Goal: Task Accomplishment & Management: Manage account settings

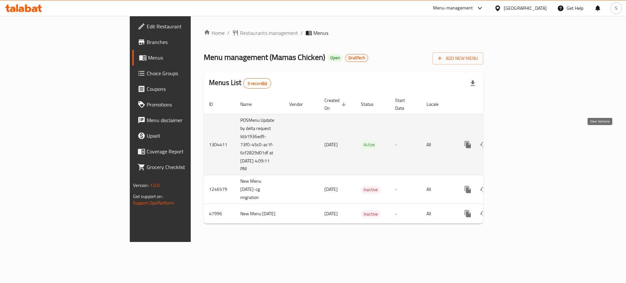
click at [519, 141] on icon "enhanced table" at bounding box center [515, 145] width 8 height 8
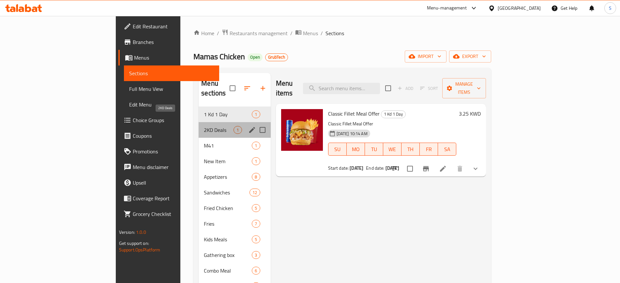
click at [204, 126] on span "2KD Deals" at bounding box center [219, 130] width 30 height 8
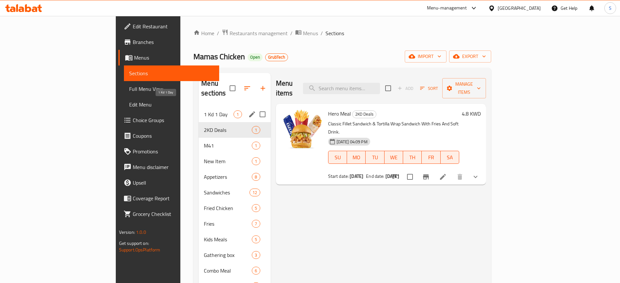
click at [204, 110] on span "1 Kd 1 Day" at bounding box center [219, 114] width 30 height 8
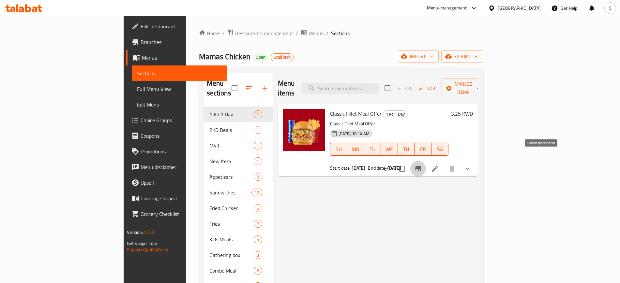
click at [421, 166] on icon "Branch-specific-item" at bounding box center [418, 168] width 6 height 5
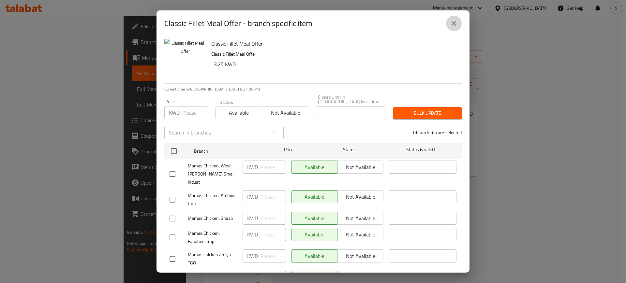
click at [452, 23] on icon "close" at bounding box center [454, 24] width 8 height 8
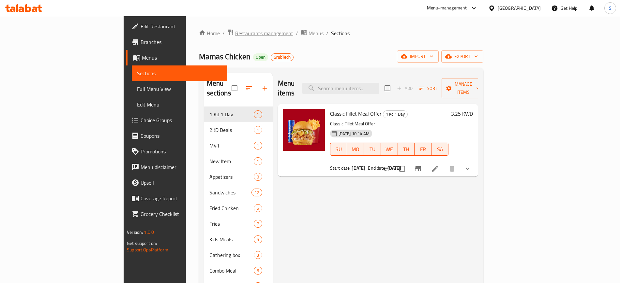
click at [235, 32] on span "Restaurants management" at bounding box center [264, 33] width 58 height 8
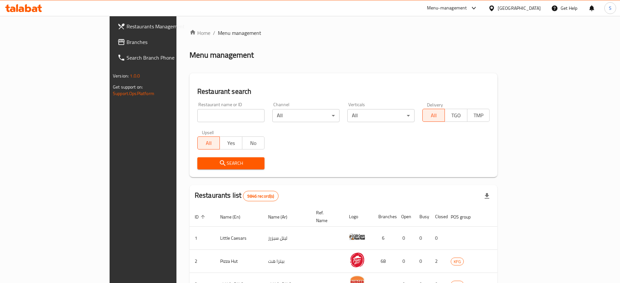
drag, startPoint x: 136, startPoint y: 113, endPoint x: 140, endPoint y: 114, distance: 5.2
click at [197, 113] on input "search" at bounding box center [230, 115] width 67 height 13
paste input "665774"
type input "665774"
click button "Search" at bounding box center [230, 163] width 67 height 12
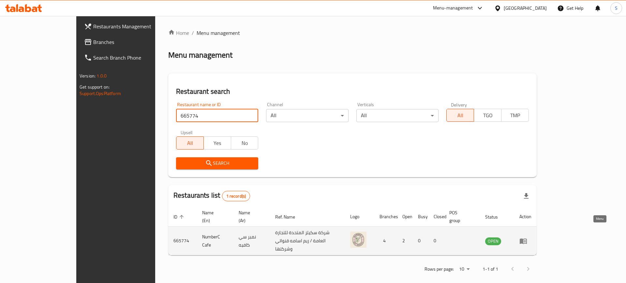
click at [527, 237] on icon "enhanced table" at bounding box center [523, 241] width 8 height 8
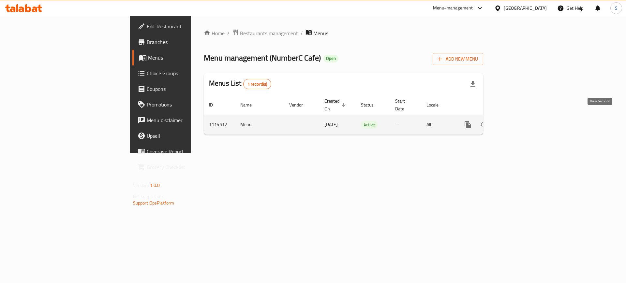
click at [519, 121] on icon "enhanced table" at bounding box center [515, 125] width 8 height 8
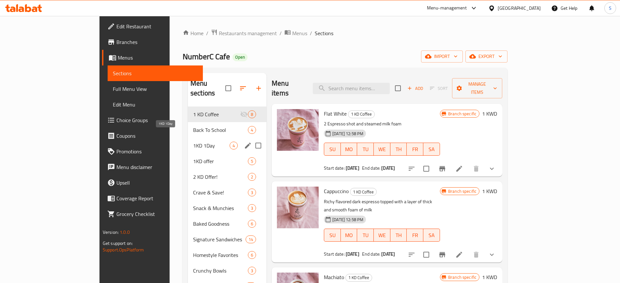
click at [193, 142] on span "1KD 1Day" at bounding box center [211, 146] width 37 height 8
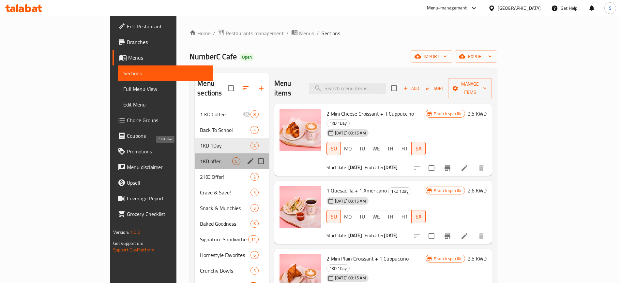
click at [200, 157] on span "1KD offer" at bounding box center [216, 161] width 32 height 8
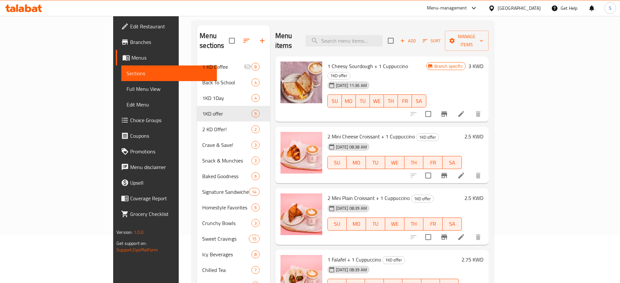
scroll to position [41, 0]
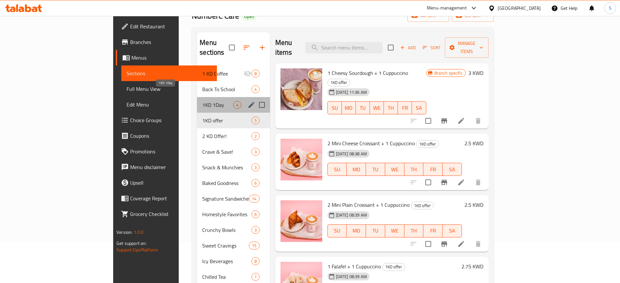
click at [202, 101] on span "1KD 1Day" at bounding box center [217, 105] width 31 height 8
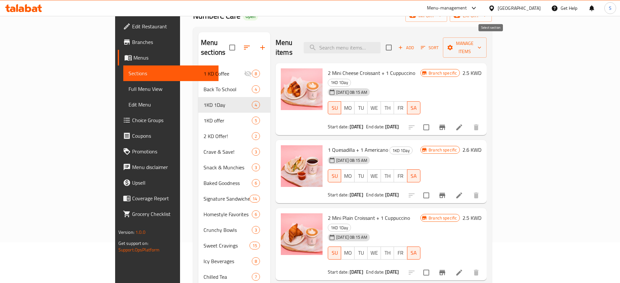
click at [395, 41] on input "checkbox" at bounding box center [389, 48] width 14 height 14
checkbox input "true"
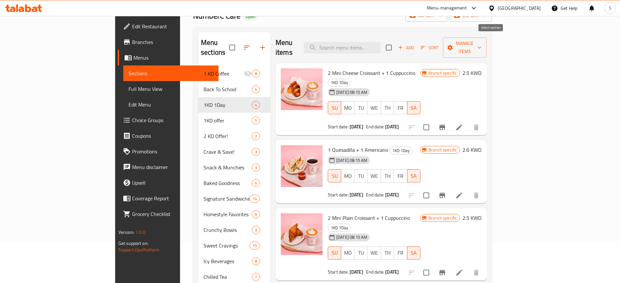
checkbox input "true"
click at [482, 44] on icon "button" at bounding box center [479, 47] width 7 height 7
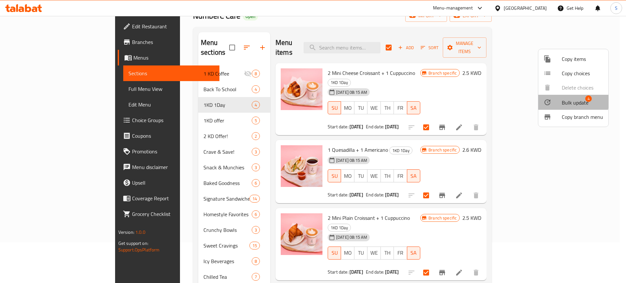
click at [567, 101] on span "Bulk update" at bounding box center [575, 103] width 27 height 8
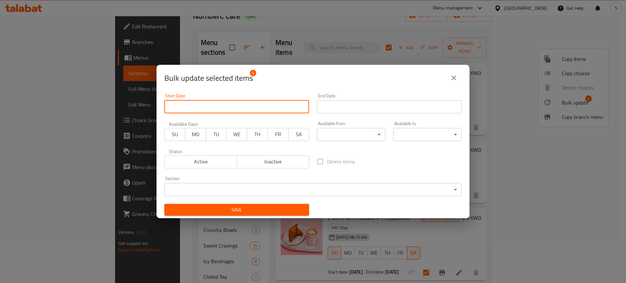
click at [221, 105] on input "Start Date" at bounding box center [236, 106] width 145 height 13
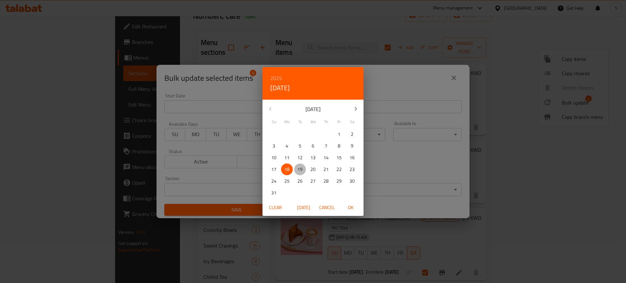
click at [302, 167] on span "19" at bounding box center [300, 170] width 12 height 8
click at [352, 207] on span "OK" at bounding box center [351, 208] width 16 height 8
type input "[DATE]"
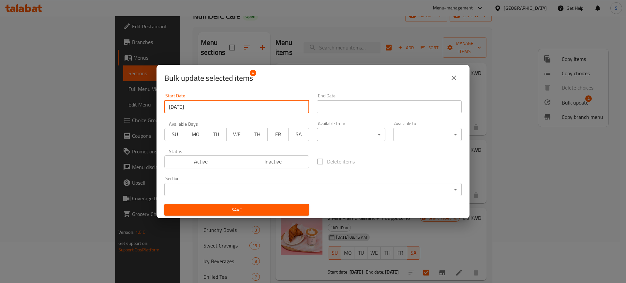
click at [384, 110] on input "Start Date" at bounding box center [389, 106] width 145 height 13
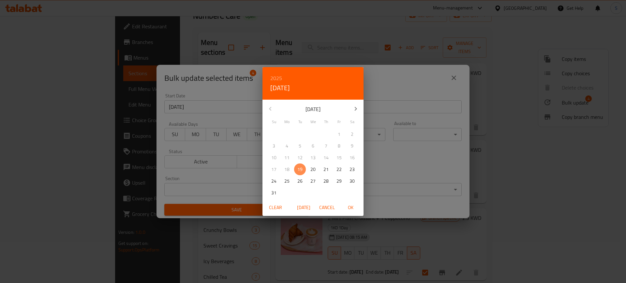
click at [299, 167] on p "19" at bounding box center [299, 170] width 5 height 8
click at [353, 209] on span "OK" at bounding box center [351, 208] width 16 height 8
type input "[DATE]"
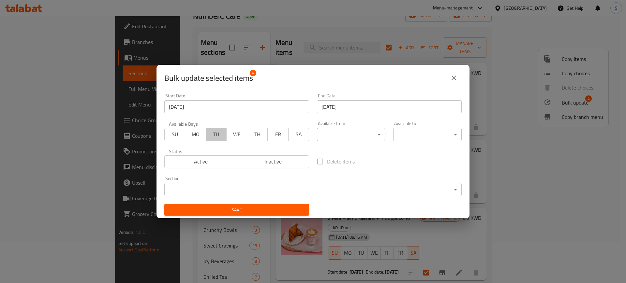
click at [217, 131] on span "TU" at bounding box center [216, 134] width 15 height 9
click at [236, 134] on span "WE" at bounding box center [236, 134] width 15 height 9
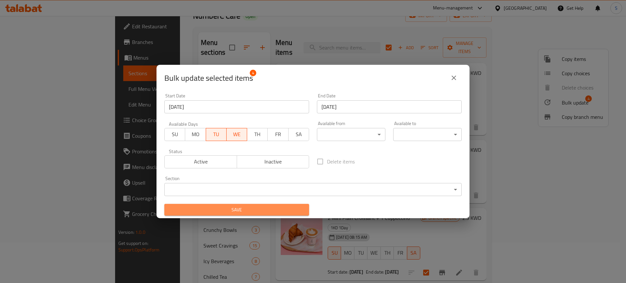
click at [280, 207] on span "Save" at bounding box center [236, 210] width 134 height 8
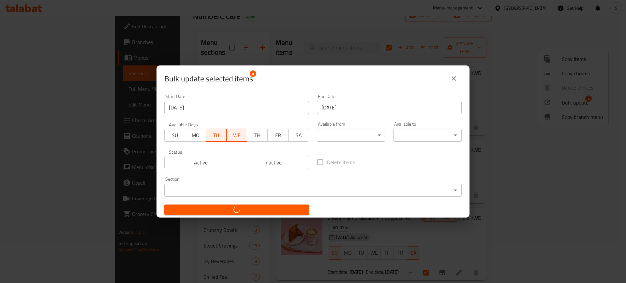
checkbox input "false"
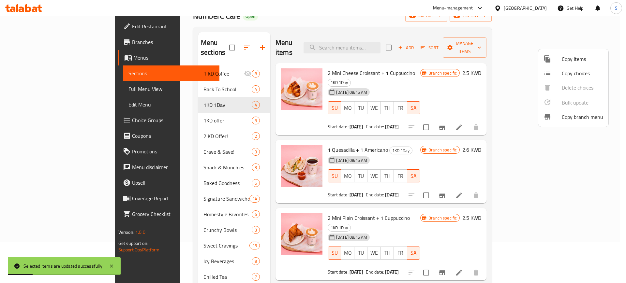
click at [490, 67] on div at bounding box center [313, 141] width 626 height 283
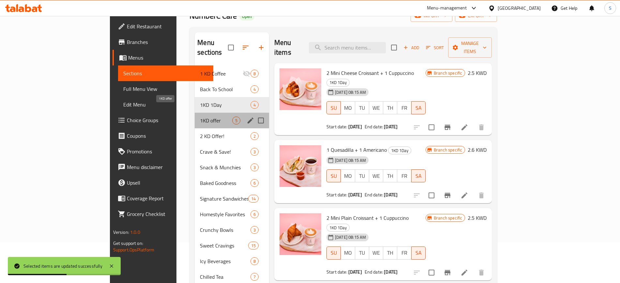
click at [200, 117] on span "1KD offer" at bounding box center [216, 121] width 32 height 8
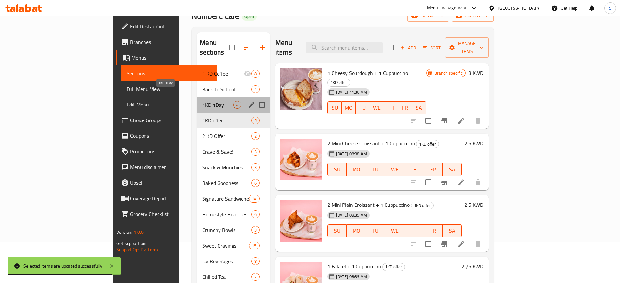
click at [202, 101] on span "1KD 1Day" at bounding box center [217, 105] width 31 height 8
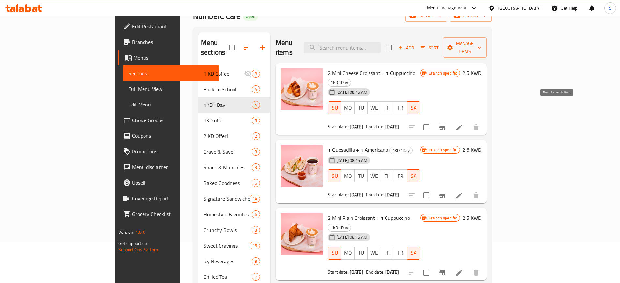
click at [446, 124] on icon "Branch-specific-item" at bounding box center [442, 128] width 8 height 8
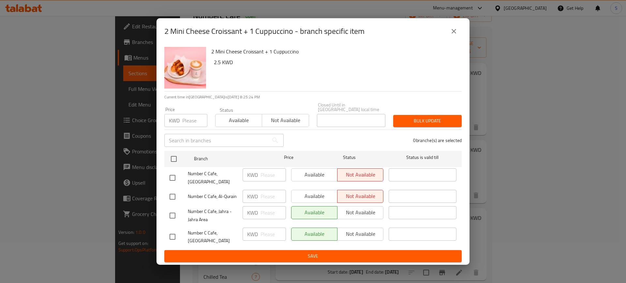
click at [364, 234] on div "Available Not available" at bounding box center [337, 234] width 92 height 13
click at [359, 234] on div "Available Not available" at bounding box center [337, 234] width 92 height 13
click at [173, 233] on input "checkbox" at bounding box center [173, 237] width 14 height 14
checkbox input "true"
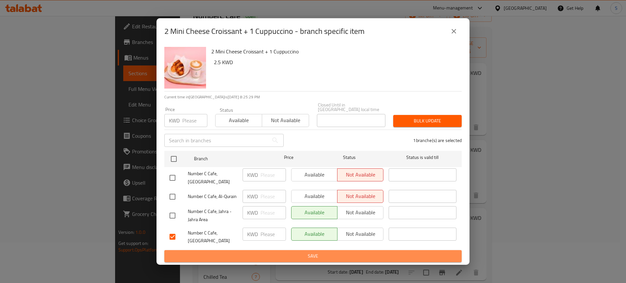
click at [369, 252] on span "Save" at bounding box center [312, 256] width 287 height 8
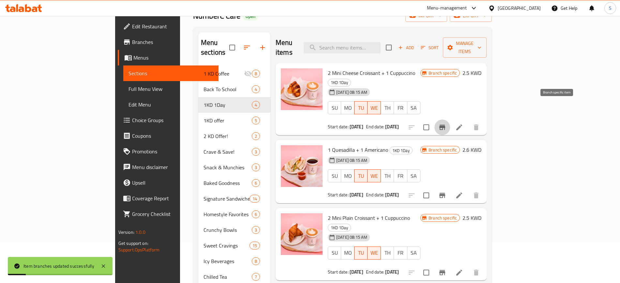
click at [445, 125] on icon "Branch-specific-item" at bounding box center [442, 127] width 6 height 5
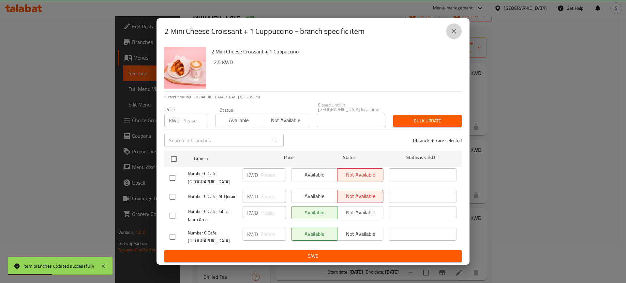
click at [455, 35] on icon "close" at bounding box center [454, 31] width 8 height 8
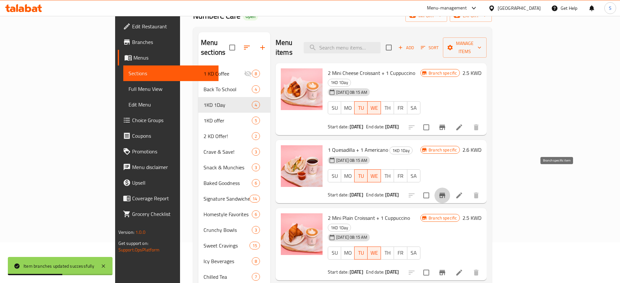
click at [446, 192] on icon "Branch-specific-item" at bounding box center [442, 196] width 8 height 8
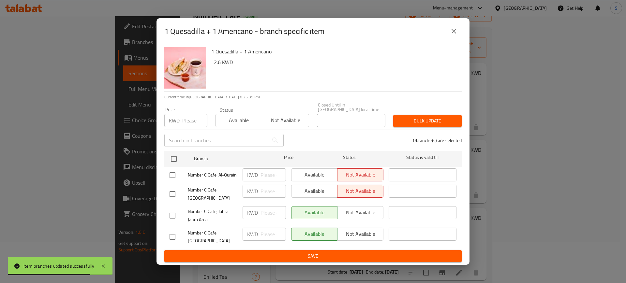
click at [172, 234] on input "checkbox" at bounding box center [173, 237] width 14 height 14
checkbox input "true"
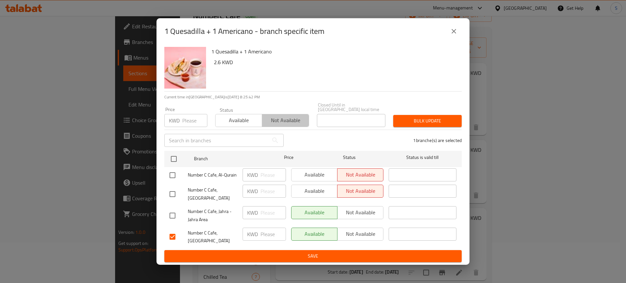
click at [293, 123] on span "Not available" at bounding box center [285, 120] width 41 height 9
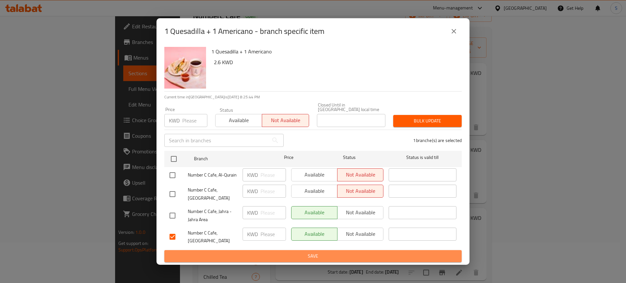
click at [335, 255] on span "Save" at bounding box center [312, 256] width 287 height 8
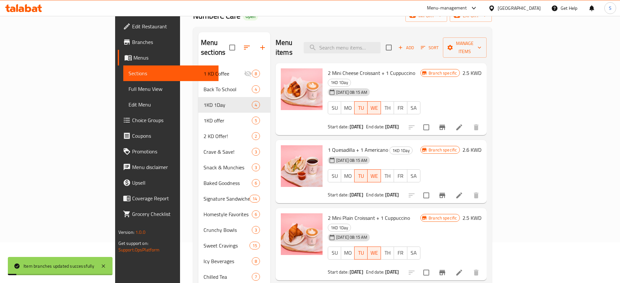
click at [445, 125] on icon "Branch-specific-item" at bounding box center [442, 127] width 6 height 5
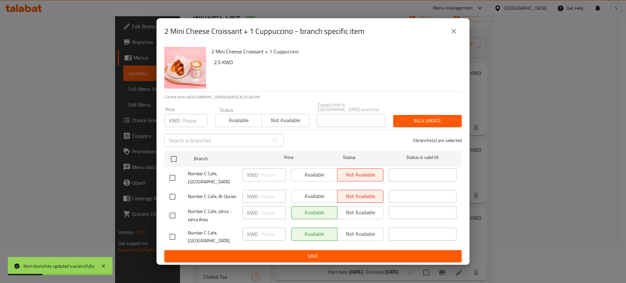
click at [175, 232] on input "checkbox" at bounding box center [173, 237] width 14 height 14
checkbox input "true"
click at [291, 116] on span "Not available" at bounding box center [285, 120] width 41 height 9
click at [371, 237] on span "Not available" at bounding box center [360, 233] width 41 height 9
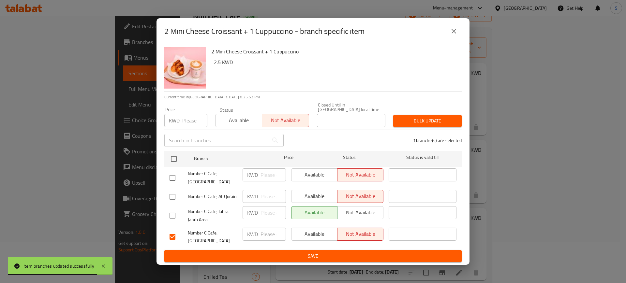
click at [366, 252] on span "Save" at bounding box center [312, 256] width 287 height 8
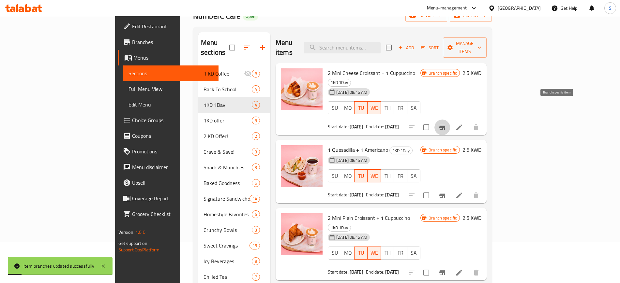
click at [445, 125] on icon "Branch-specific-item" at bounding box center [442, 127] width 6 height 5
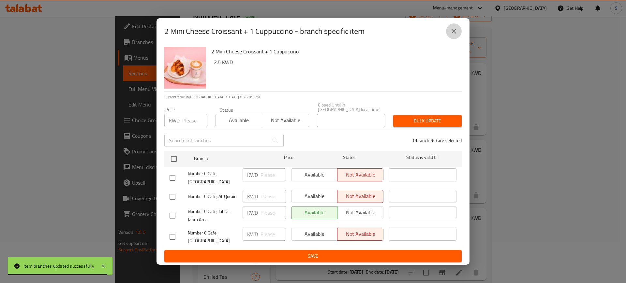
click at [450, 34] on icon "close" at bounding box center [454, 31] width 8 height 8
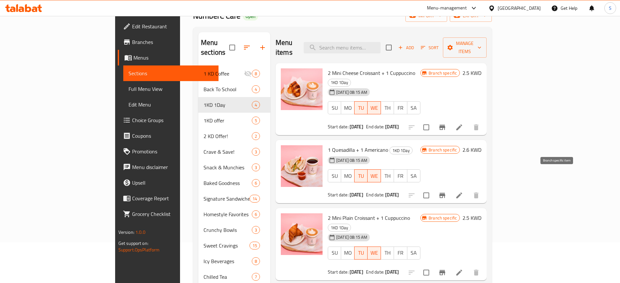
click at [445, 193] on icon "Branch-specific-item" at bounding box center [442, 195] width 6 height 5
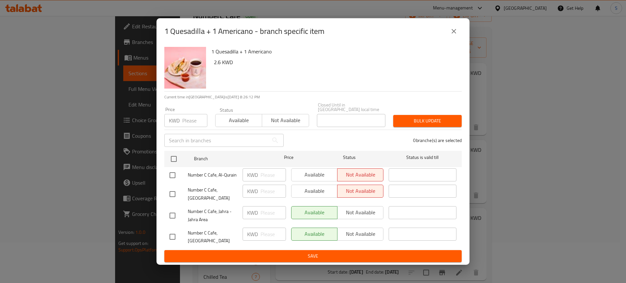
click at [172, 232] on input "checkbox" at bounding box center [173, 237] width 14 height 14
checkbox input "true"
click at [362, 233] on span "Not available" at bounding box center [360, 233] width 41 height 9
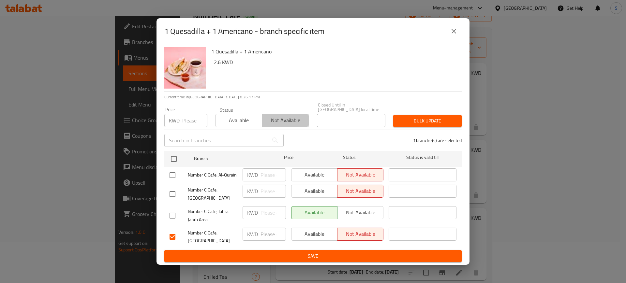
click at [297, 120] on span "Not available" at bounding box center [285, 120] width 41 height 9
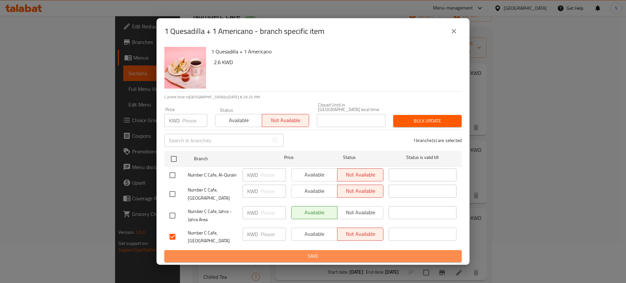
click at [366, 253] on span "Save" at bounding box center [312, 256] width 287 height 8
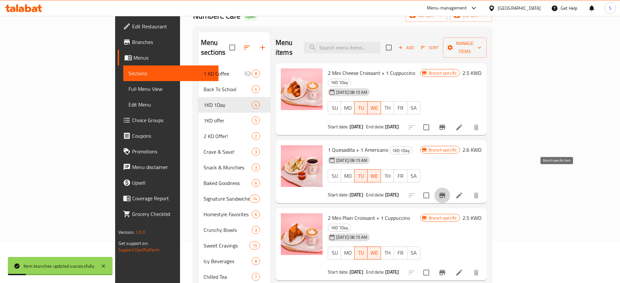
click at [446, 192] on icon "Branch-specific-item" at bounding box center [442, 196] width 8 height 8
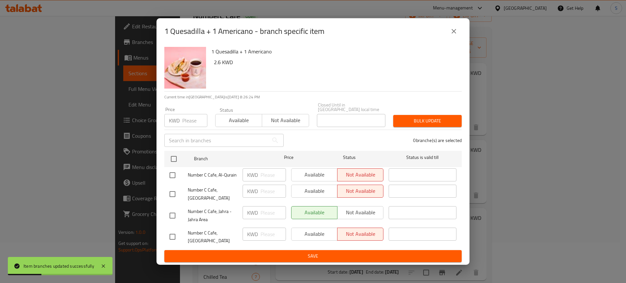
click at [462, 39] on div "1 Quesadilla + 1 Americano - branch specific item" at bounding box center [312, 31] width 313 height 26
click at [456, 35] on icon "close" at bounding box center [454, 31] width 8 height 8
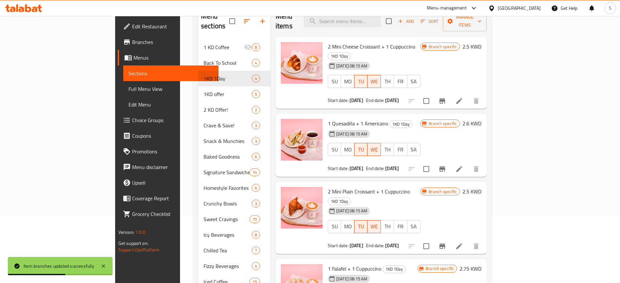
scroll to position [81, 0]
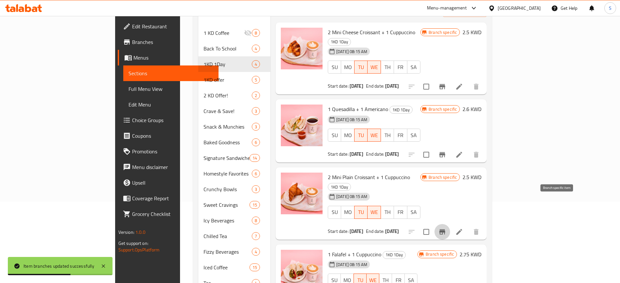
click at [445, 229] on icon "Branch-specific-item" at bounding box center [442, 231] width 6 height 5
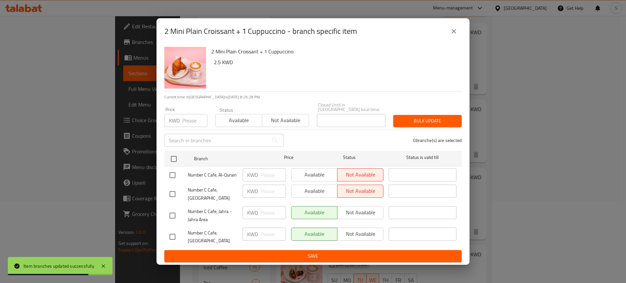
click at [173, 233] on input "checkbox" at bounding box center [173, 237] width 14 height 14
checkbox input "true"
click at [365, 233] on span "Not available" at bounding box center [360, 233] width 41 height 9
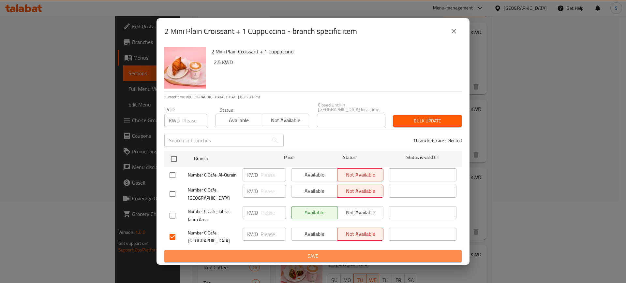
click at [391, 252] on span "Save" at bounding box center [312, 256] width 287 height 8
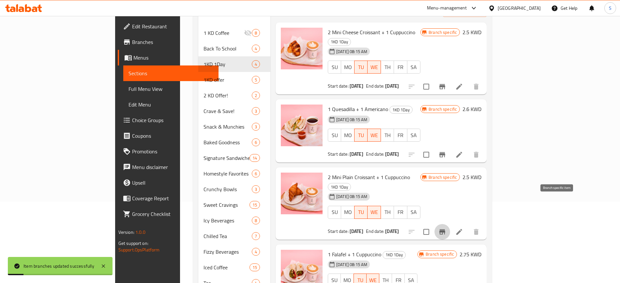
click at [446, 228] on icon "Branch-specific-item" at bounding box center [442, 232] width 8 height 8
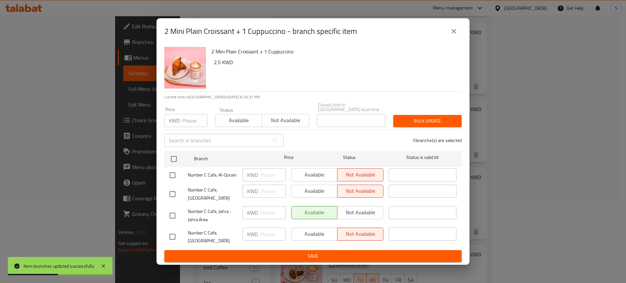
click at [454, 34] on icon "close" at bounding box center [453, 31] width 5 height 5
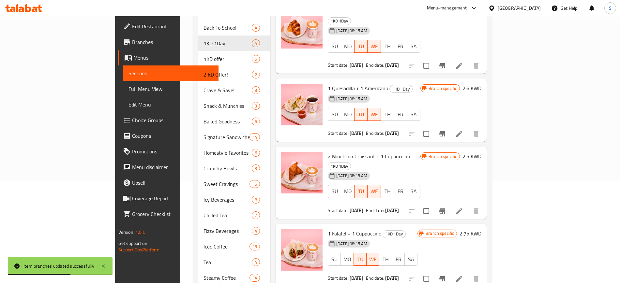
scroll to position [122, 0]
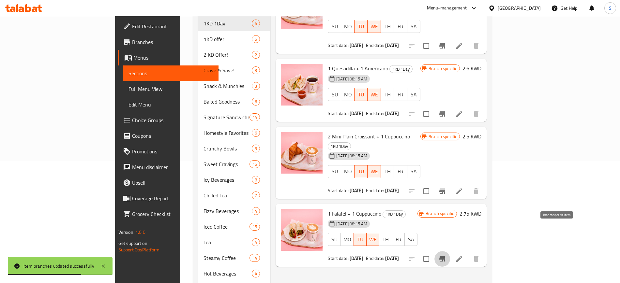
click at [446, 255] on icon "Branch-specific-item" at bounding box center [442, 259] width 8 height 8
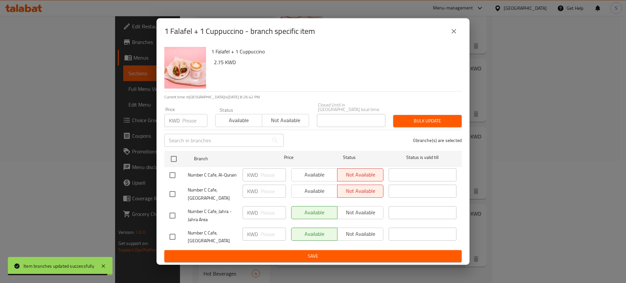
click at [173, 236] on input "checkbox" at bounding box center [173, 237] width 14 height 14
checkbox input "true"
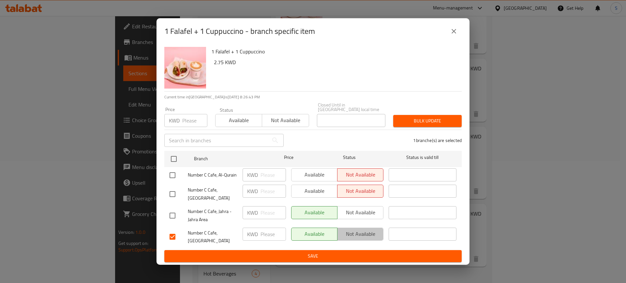
click at [363, 232] on span "Not available" at bounding box center [360, 233] width 41 height 9
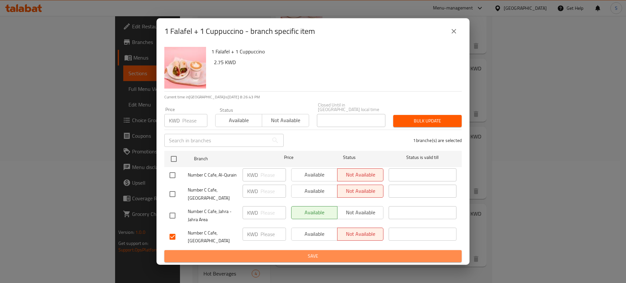
click at [383, 252] on span "Save" at bounding box center [312, 256] width 287 height 8
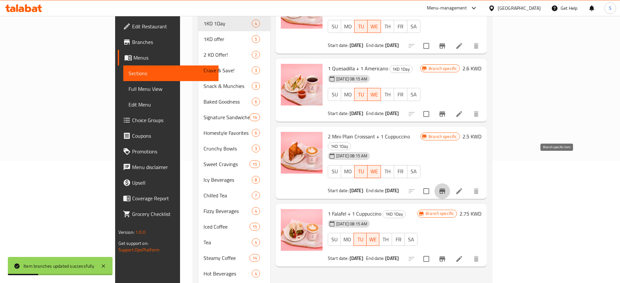
click at [446, 187] on icon "Branch-specific-item" at bounding box center [442, 191] width 8 height 8
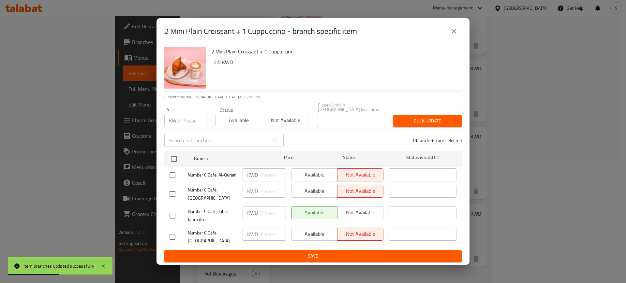
click at [455, 34] on icon "close" at bounding box center [453, 31] width 5 height 5
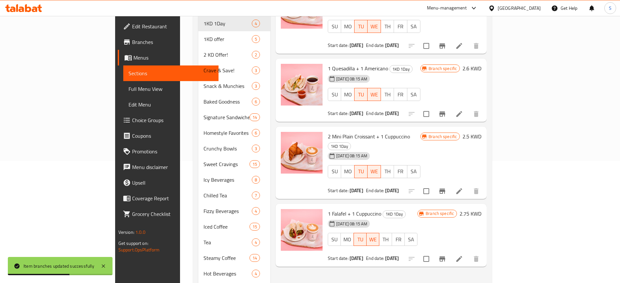
click at [445, 111] on icon "Branch-specific-item" at bounding box center [442, 113] width 6 height 5
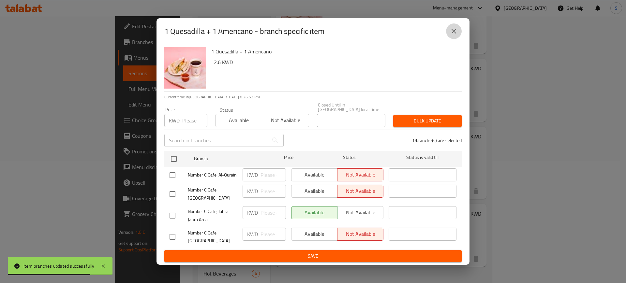
click at [460, 32] on button "close" at bounding box center [454, 31] width 16 height 16
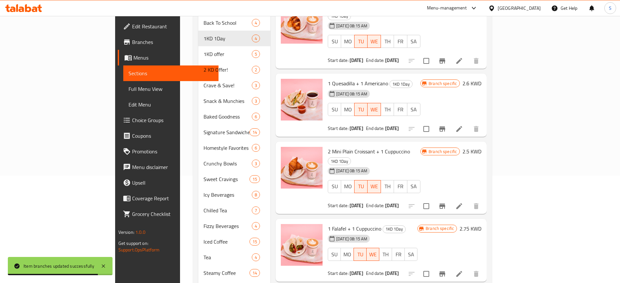
scroll to position [81, 0]
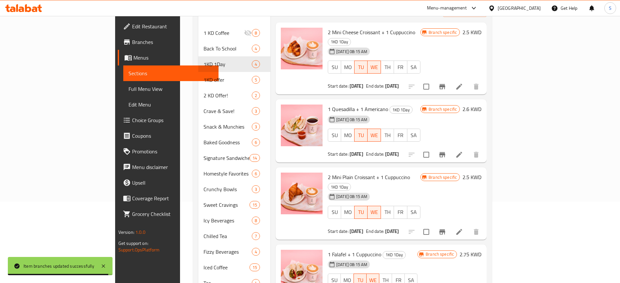
click at [446, 83] on icon "Branch-specific-item" at bounding box center [442, 87] width 8 height 8
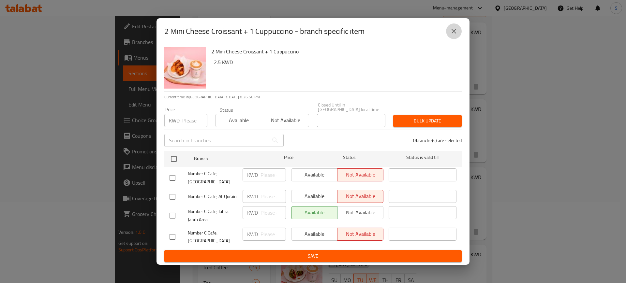
click at [451, 35] on icon "close" at bounding box center [454, 31] width 8 height 8
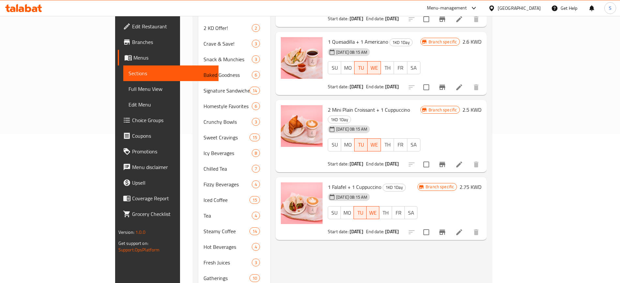
scroll to position [163, 0]
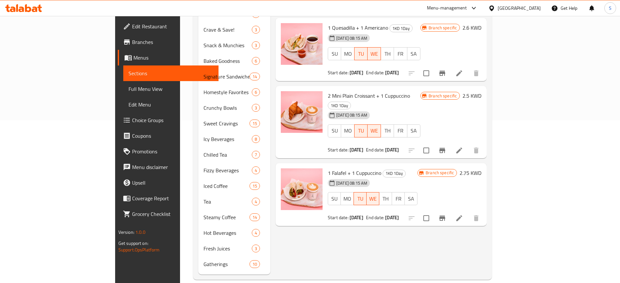
click at [445, 148] on icon "Branch-specific-item" at bounding box center [442, 150] width 6 height 5
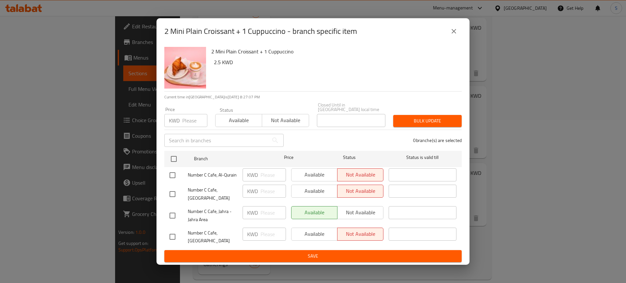
click at [453, 34] on icon "close" at bounding box center [454, 31] width 8 height 8
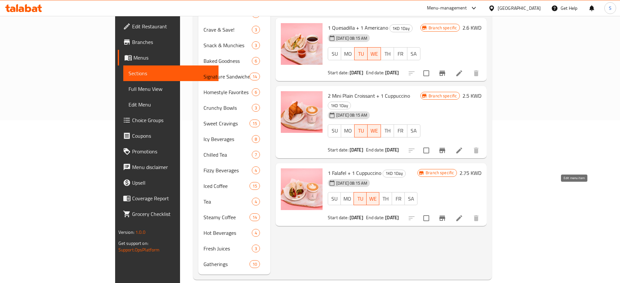
scroll to position [122, 0]
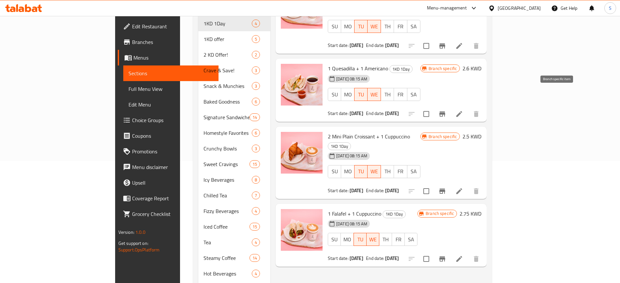
click at [446, 110] on icon "Branch-specific-item" at bounding box center [442, 114] width 8 height 8
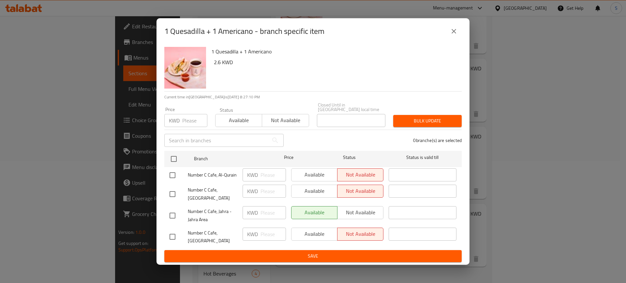
click at [456, 35] on icon "close" at bounding box center [454, 31] width 8 height 8
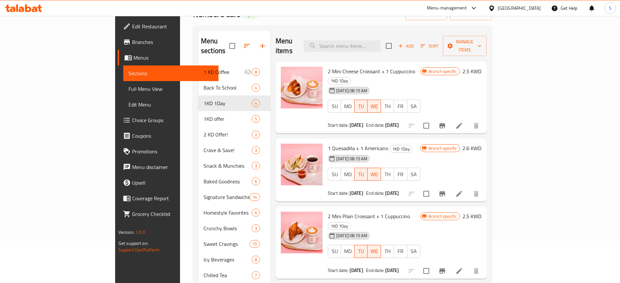
scroll to position [41, 0]
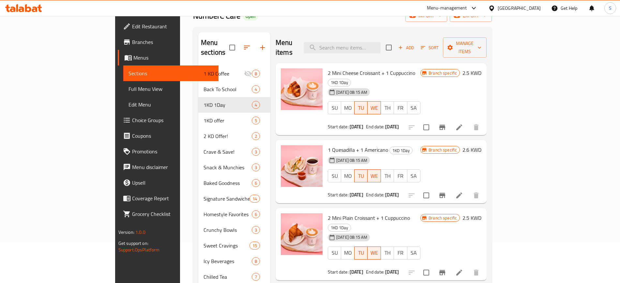
click at [446, 124] on icon "Branch-specific-item" at bounding box center [442, 128] width 8 height 8
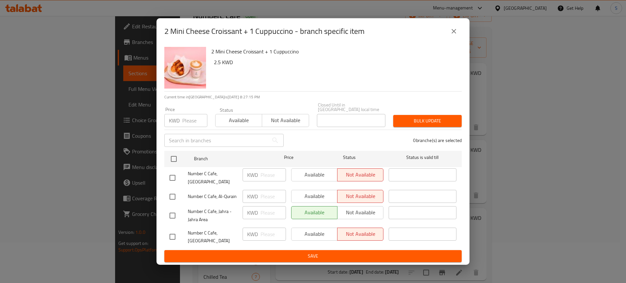
click at [454, 33] on icon "close" at bounding box center [454, 31] width 8 height 8
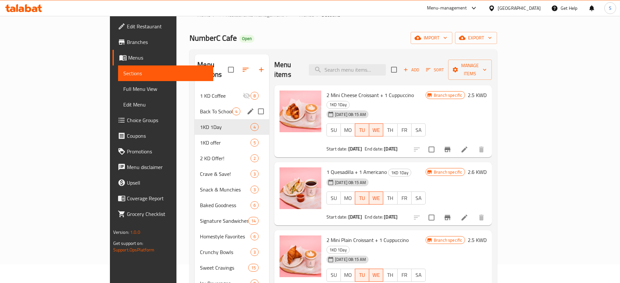
scroll to position [0, 0]
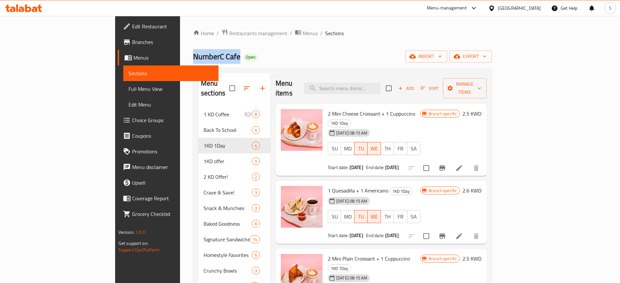
drag, startPoint x: 163, startPoint y: 57, endPoint x: 119, endPoint y: 54, distance: 44.7
click at [193, 54] on span "NumberC Cafe" at bounding box center [216, 56] width 47 height 15
copy span "NumberC Cafe"
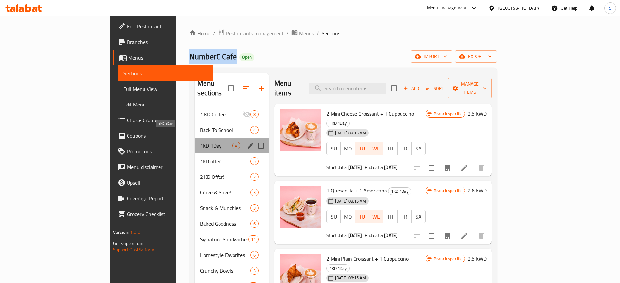
click at [200, 142] on span "1KD 1Day" at bounding box center [216, 146] width 32 height 8
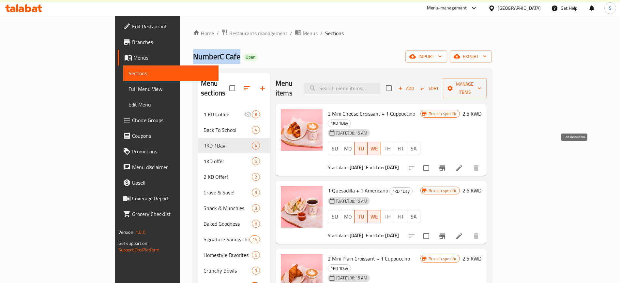
click at [463, 164] on icon at bounding box center [459, 168] width 8 height 8
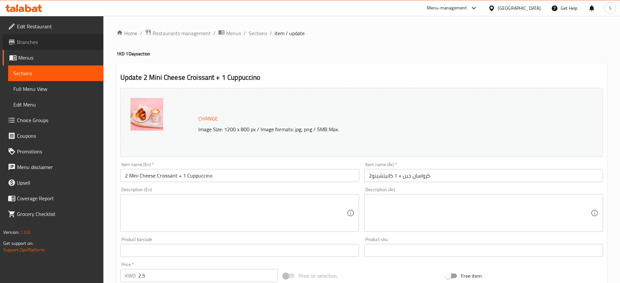
click at [38, 41] on span "Branches" at bounding box center [57, 42] width 81 height 8
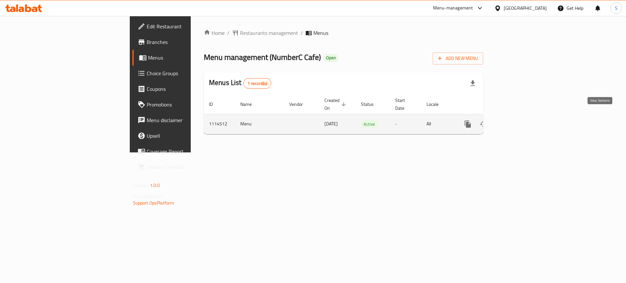
click at [518, 121] on icon "enhanced table" at bounding box center [515, 124] width 6 height 6
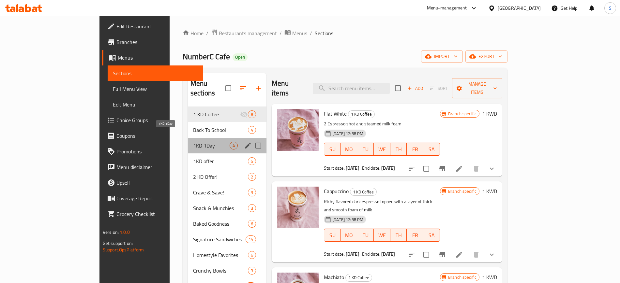
click at [193, 142] on span "1KD 1Day" at bounding box center [211, 146] width 37 height 8
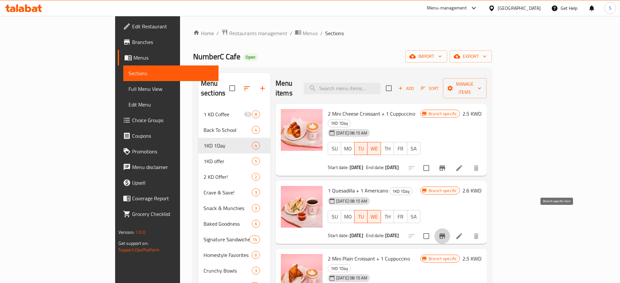
click at [446, 232] on icon "Branch-specific-item" at bounding box center [442, 236] width 8 height 8
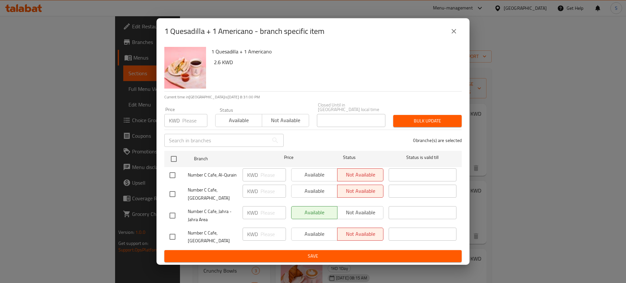
click at [454, 34] on icon "close" at bounding box center [453, 31] width 5 height 5
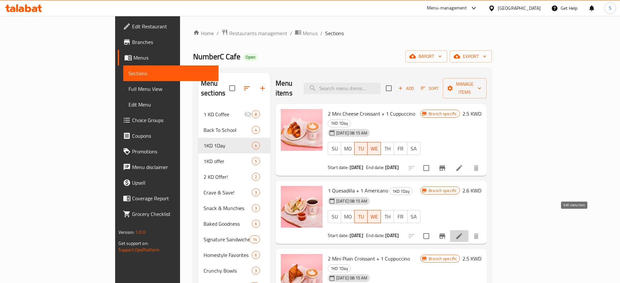
click at [463, 232] on icon at bounding box center [459, 236] width 8 height 8
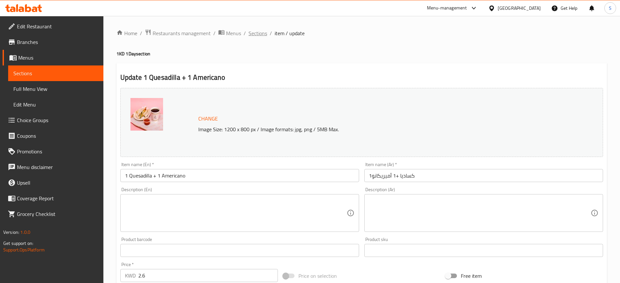
click at [263, 34] on span "Sections" at bounding box center [257, 33] width 19 height 8
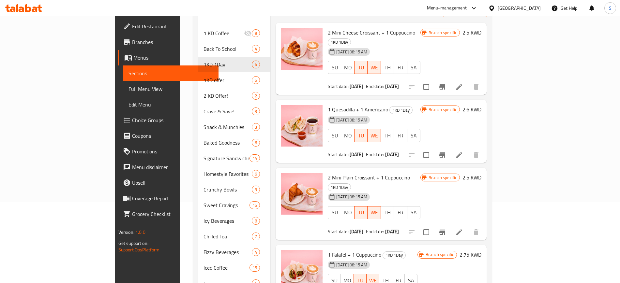
scroll to position [81, 0]
click at [463, 228] on icon at bounding box center [459, 232] width 8 height 8
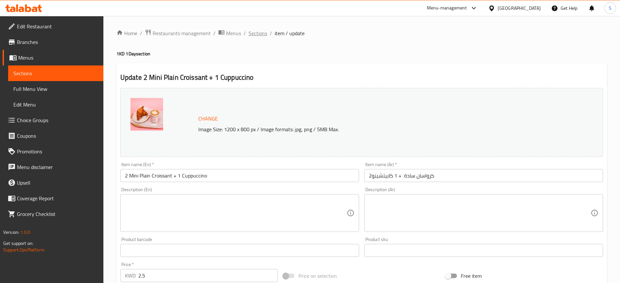
click at [254, 35] on span "Sections" at bounding box center [257, 33] width 19 height 8
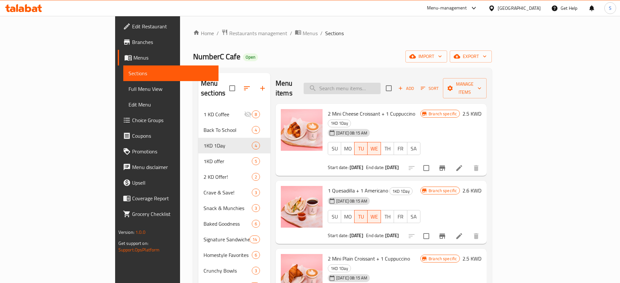
click at [380, 84] on input "search" at bounding box center [341, 88] width 77 height 11
paste input "2 Mini Cheese Croissant"
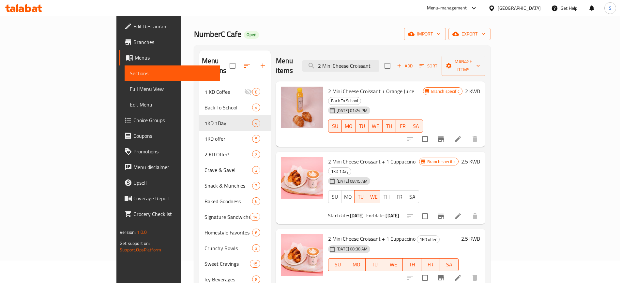
scroll to position [41, 0]
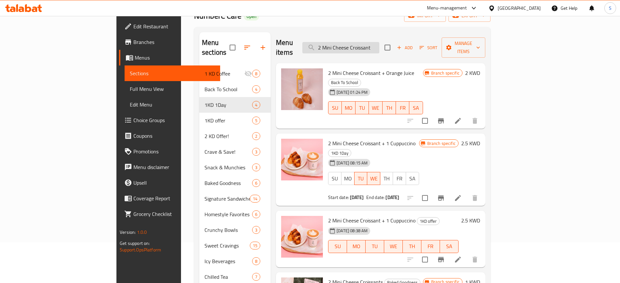
click at [379, 42] on input "2 Mini Cheese Croissant" at bounding box center [340, 47] width 77 height 11
paste input "Plain"
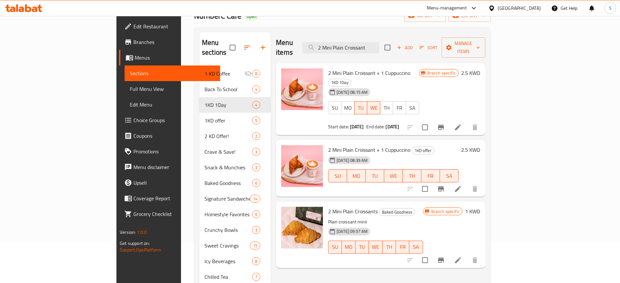
click at [418, 68] on h6 "2 Mini Plain Croissant + 1 Cuppuccino 1KD 1Day" at bounding box center [373, 77] width 91 height 18
drag, startPoint x: 388, startPoint y: 40, endPoint x: 418, endPoint y: 39, distance: 30.3
click at [379, 42] on input "2 Mini Plain Croissant" at bounding box center [340, 47] width 77 height 11
drag, startPoint x: 419, startPoint y: 42, endPoint x: 349, endPoint y: 46, distance: 69.5
click at [349, 46] on input "2 Mini Plain Croissant" at bounding box center [340, 47] width 77 height 11
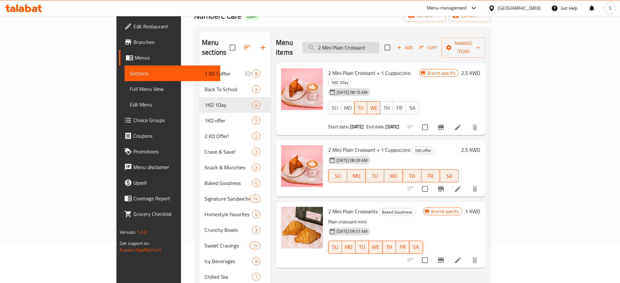
paste input "1 Falafel + 1 Cuppuccino"
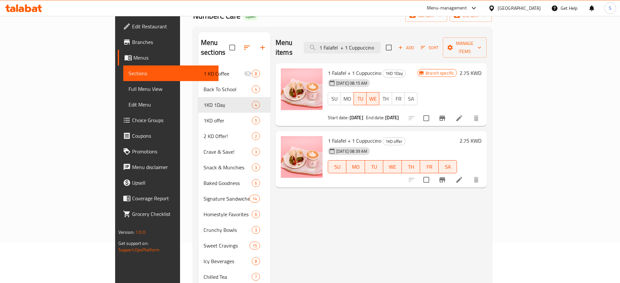
type input "1 Falafel + 1 Cuppuccino"
click at [462, 115] on icon at bounding box center [459, 118] width 6 height 6
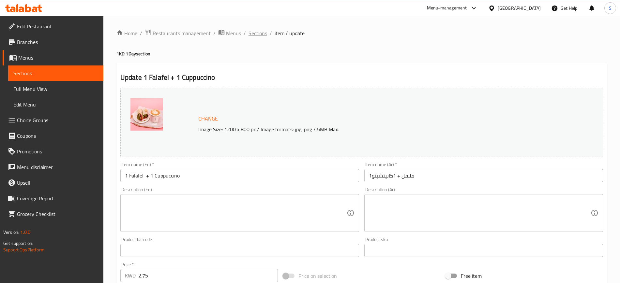
click at [258, 34] on span "Sections" at bounding box center [257, 33] width 19 height 8
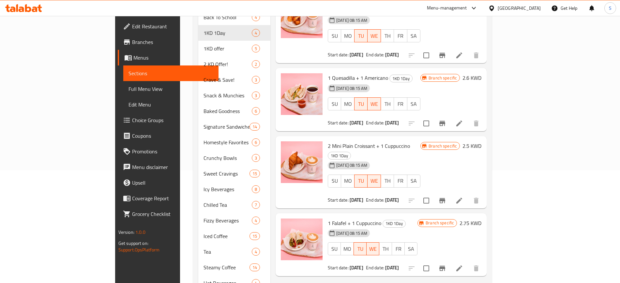
scroll to position [122, 0]
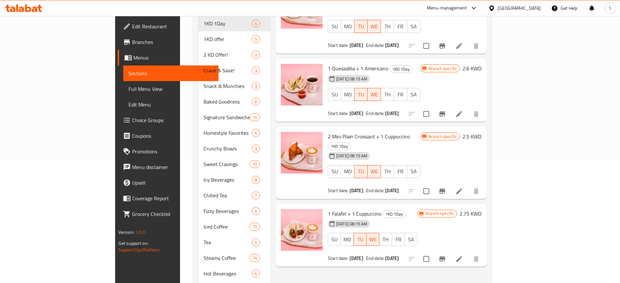
click at [104, 6] on div "Menu-management [GEOGRAPHIC_DATA] Get Help S" at bounding box center [310, 8] width 620 height 16
